Goal: Information Seeking & Learning: Understand process/instructions

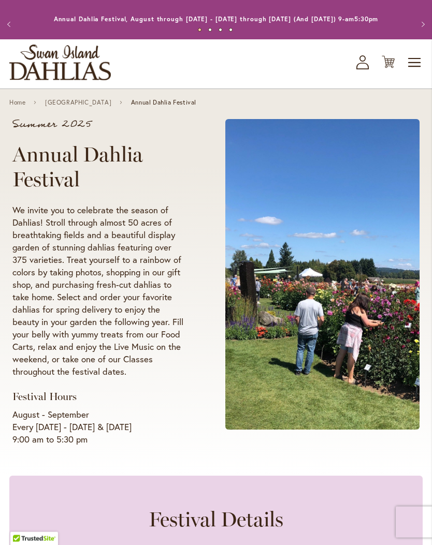
scroll to position [12, 0]
click at [411, 71] on span "Toggle Nav" at bounding box center [415, 62] width 16 height 21
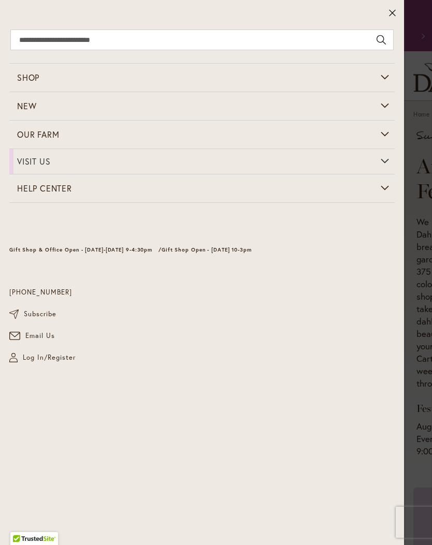
click at [395, 15] on icon at bounding box center [393, 13] width 8 height 10
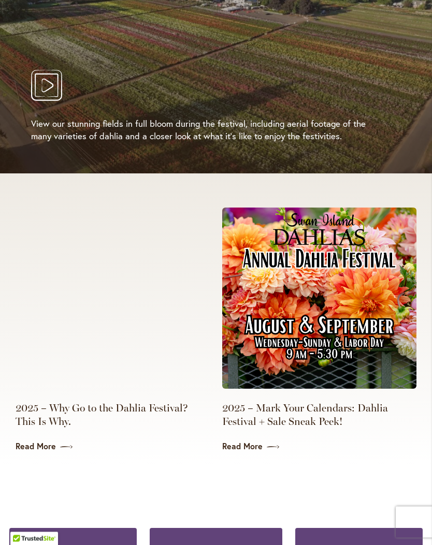
scroll to position [2099, 0]
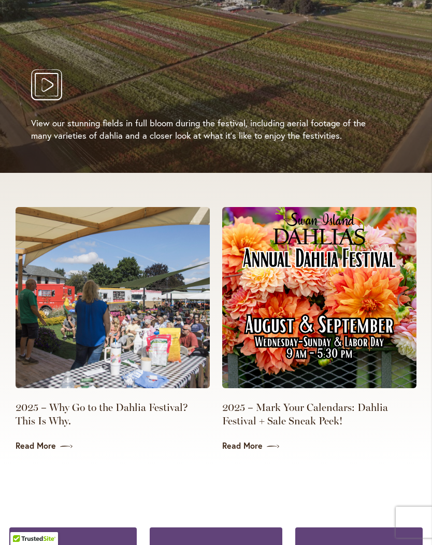
click at [337, 281] on img at bounding box center [319, 297] width 194 height 181
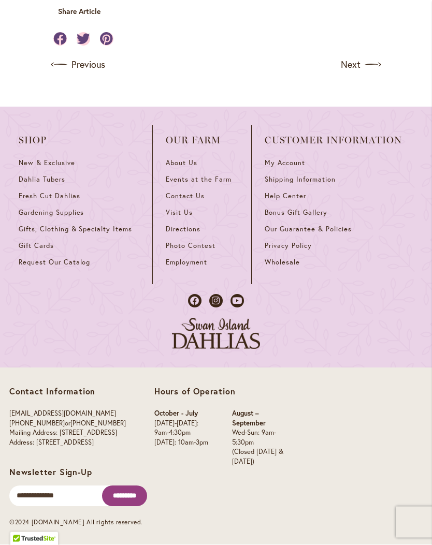
scroll to position [1371, 0]
click at [174, 234] on span "Directions" at bounding box center [183, 229] width 35 height 9
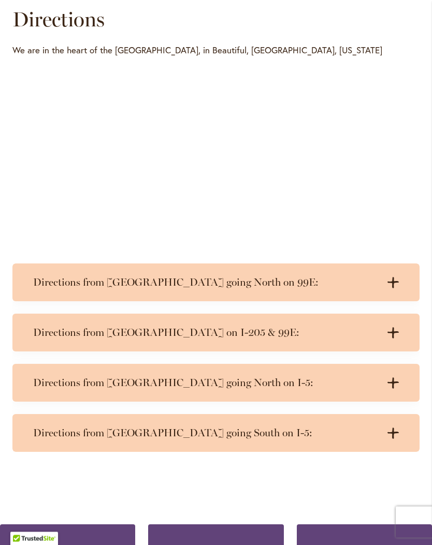
click at [61, 351] on div "Directions from Portland on I-205 & 99E: .cls-1 { fill: #3c2616; stroke-width: …" at bounding box center [215, 333] width 407 height 38
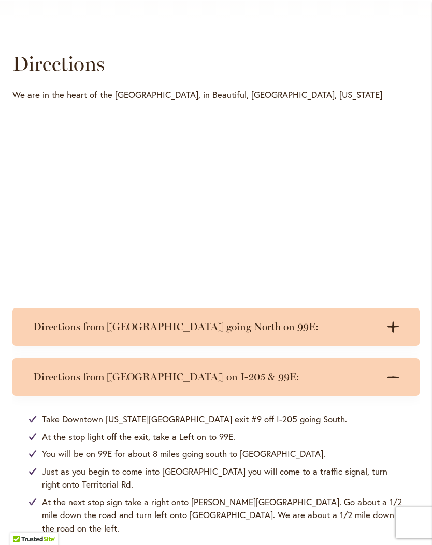
scroll to position [451, 0]
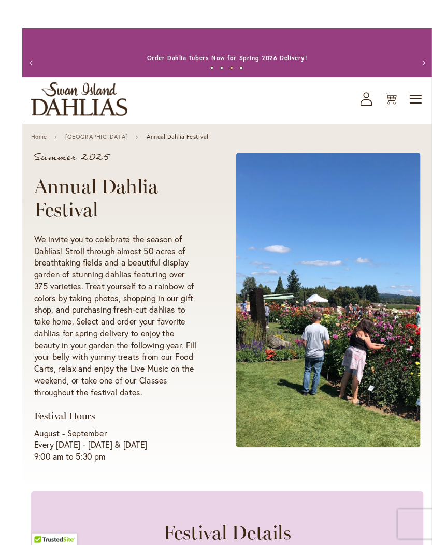
scroll to position [2, 0]
